Goal: Transaction & Acquisition: Purchase product/service

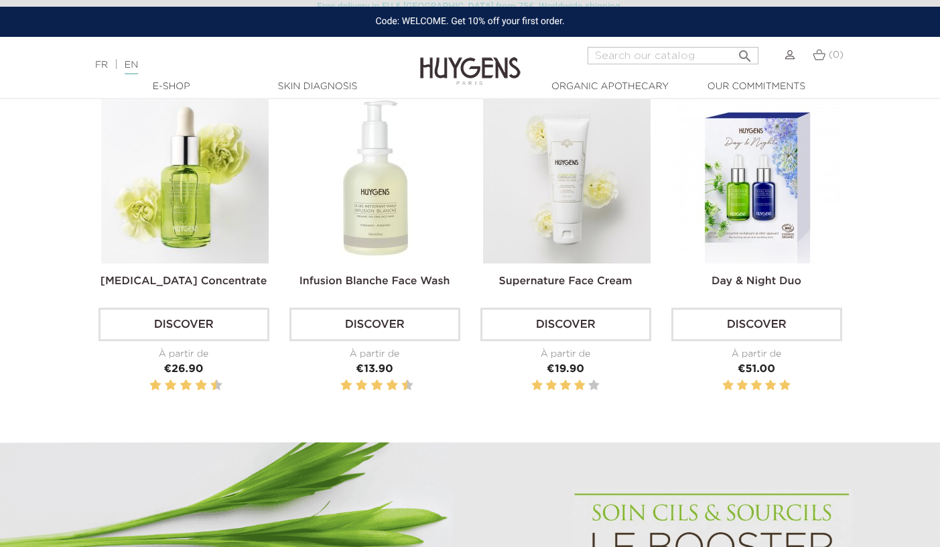
scroll to position [485, 0]
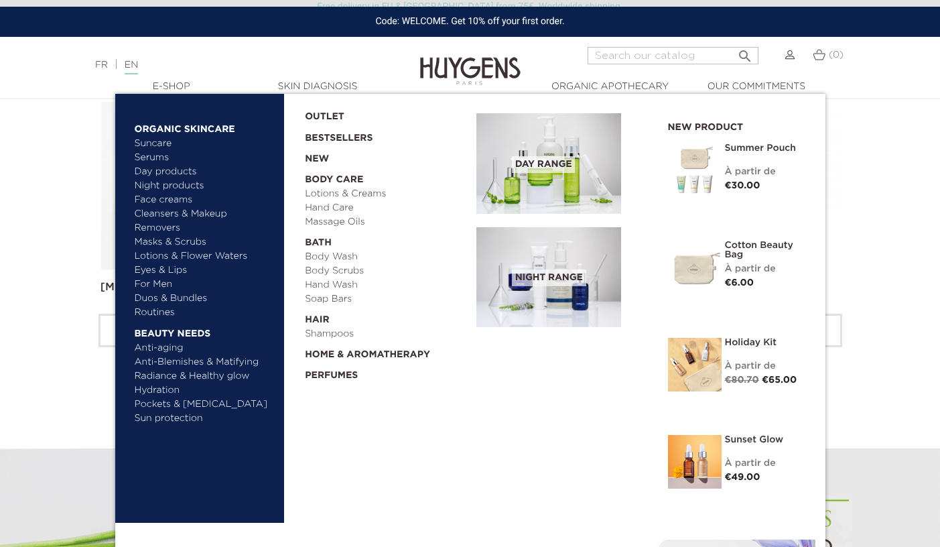
click at [180, 90] on link "  E-Shop" at bounding box center [172, 87] width 134 height 14
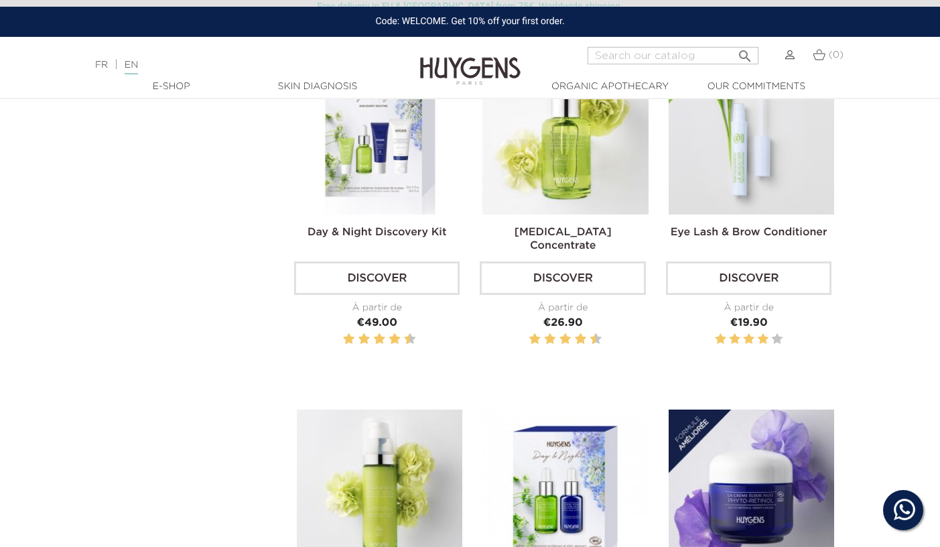
scroll to position [386, 0]
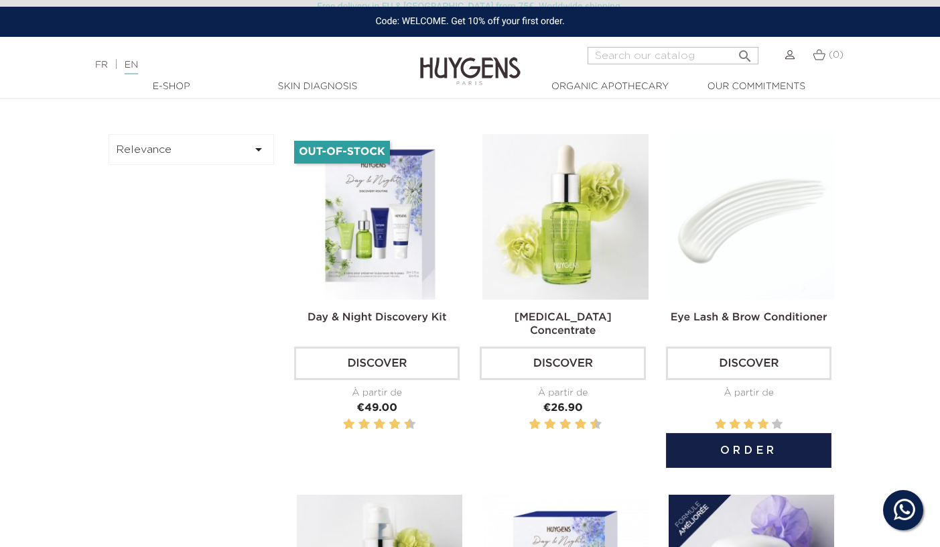
click at [699, 245] on img at bounding box center [752, 217] width 166 height 166
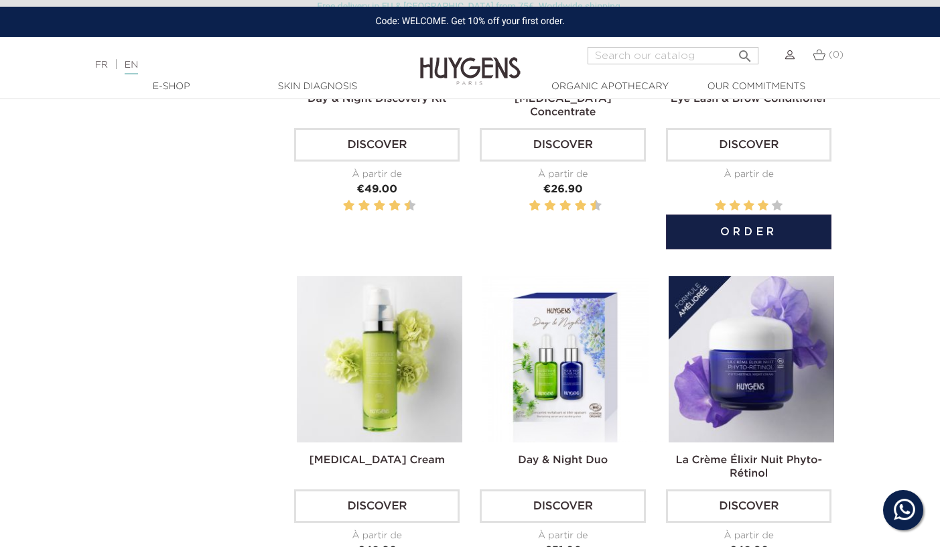
scroll to position [613, 0]
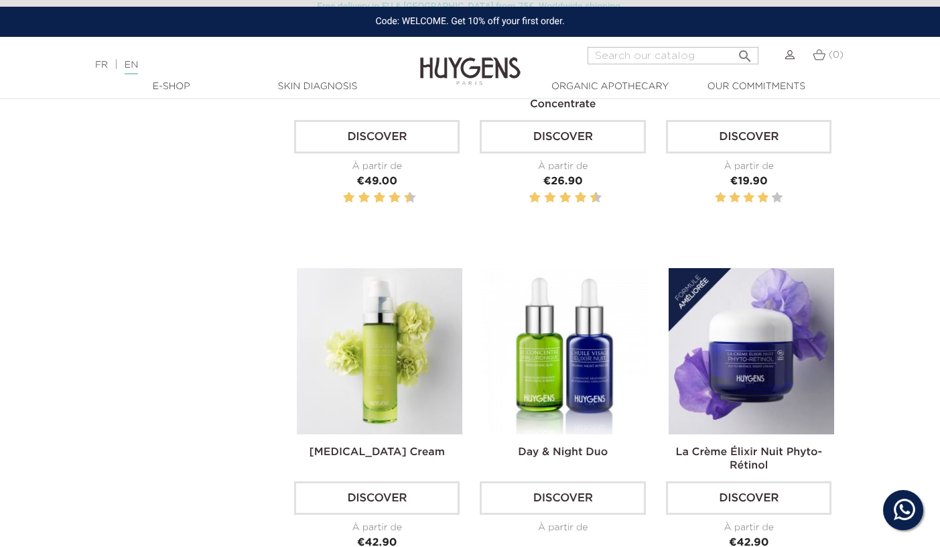
click at [537, 322] on img at bounding box center [566, 351] width 166 height 166
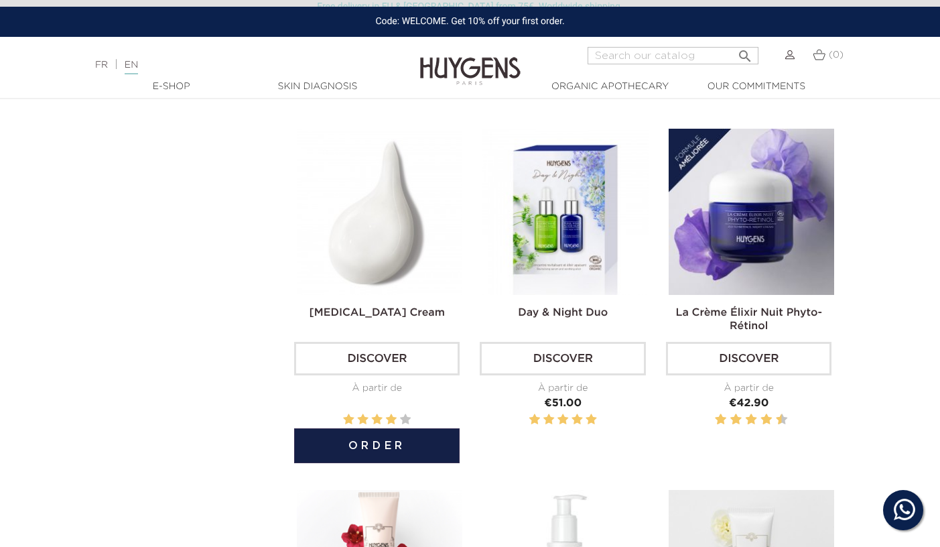
scroll to position [753, 0]
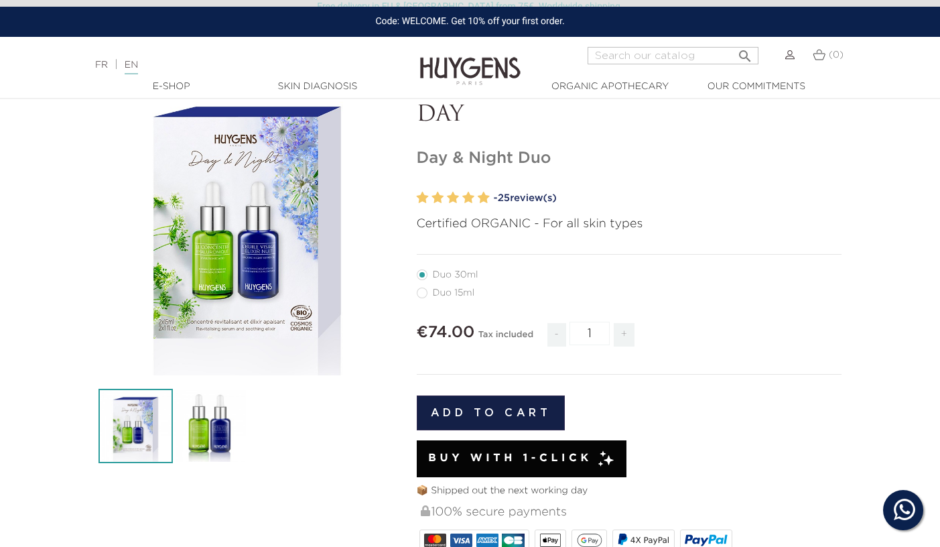
scroll to position [102, 0]
